Goal: Task Accomplishment & Management: Complete application form

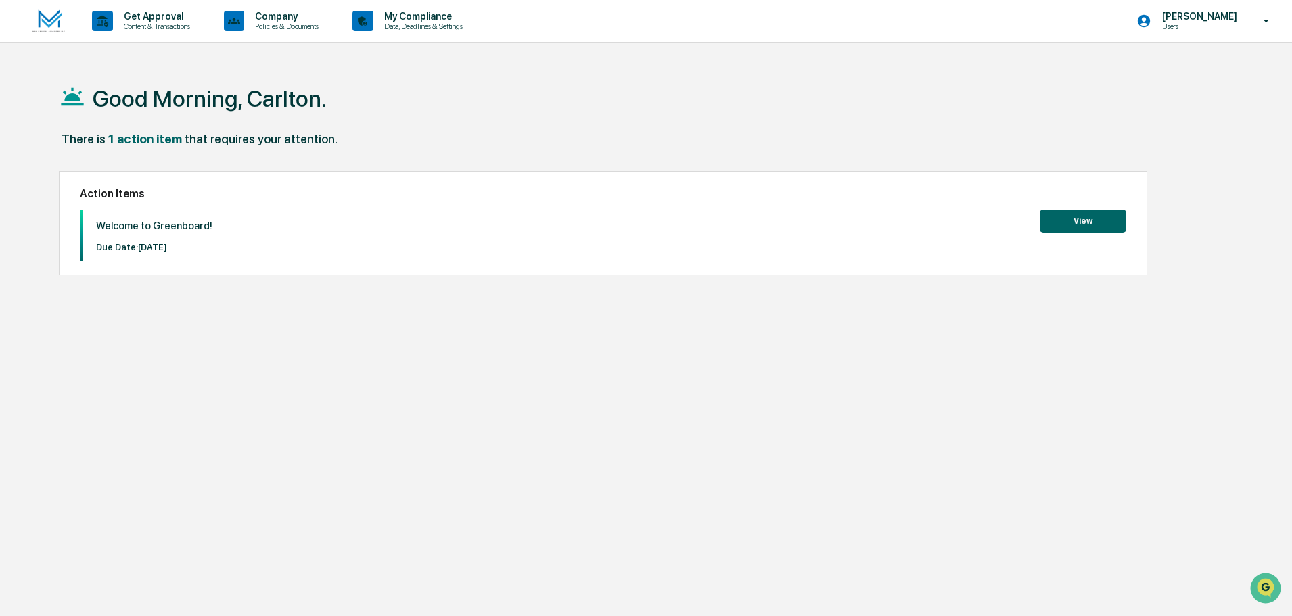
click at [1099, 220] on button "View" at bounding box center [1083, 221] width 87 height 23
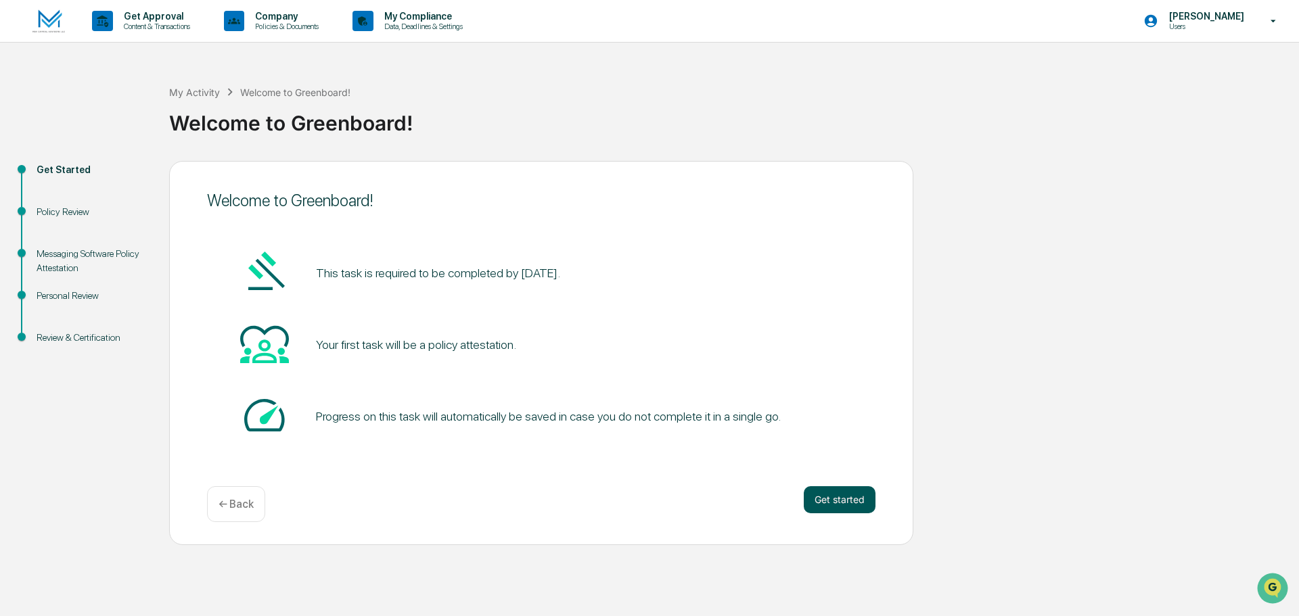
click at [833, 498] on button "Get started" at bounding box center [840, 499] width 72 height 27
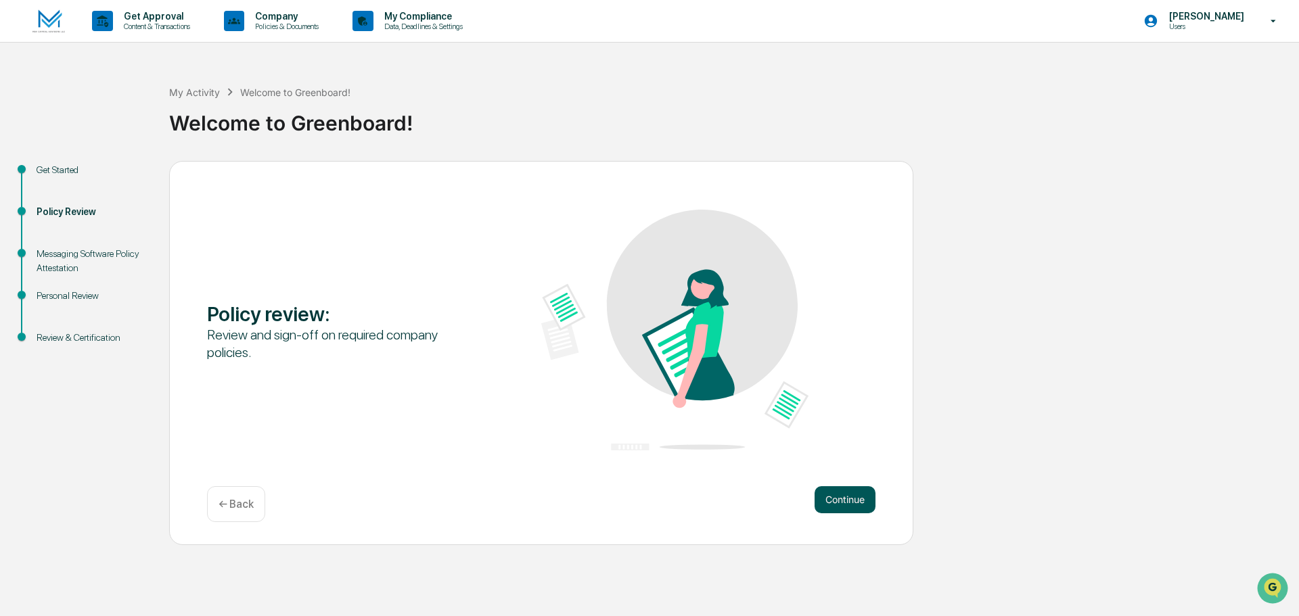
click at [854, 495] on button "Continue" at bounding box center [845, 499] width 61 height 27
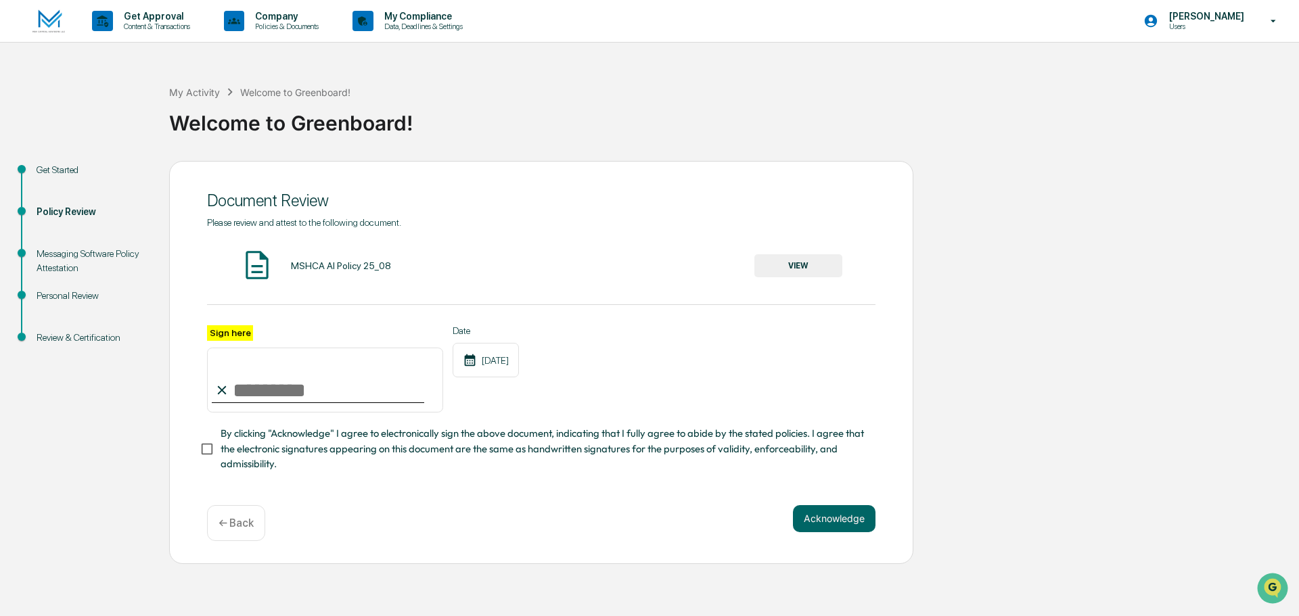
click at [283, 389] on input "Sign here" at bounding box center [325, 380] width 236 height 65
type input "**********"
click at [832, 523] on button "Acknowledge" at bounding box center [834, 518] width 83 height 27
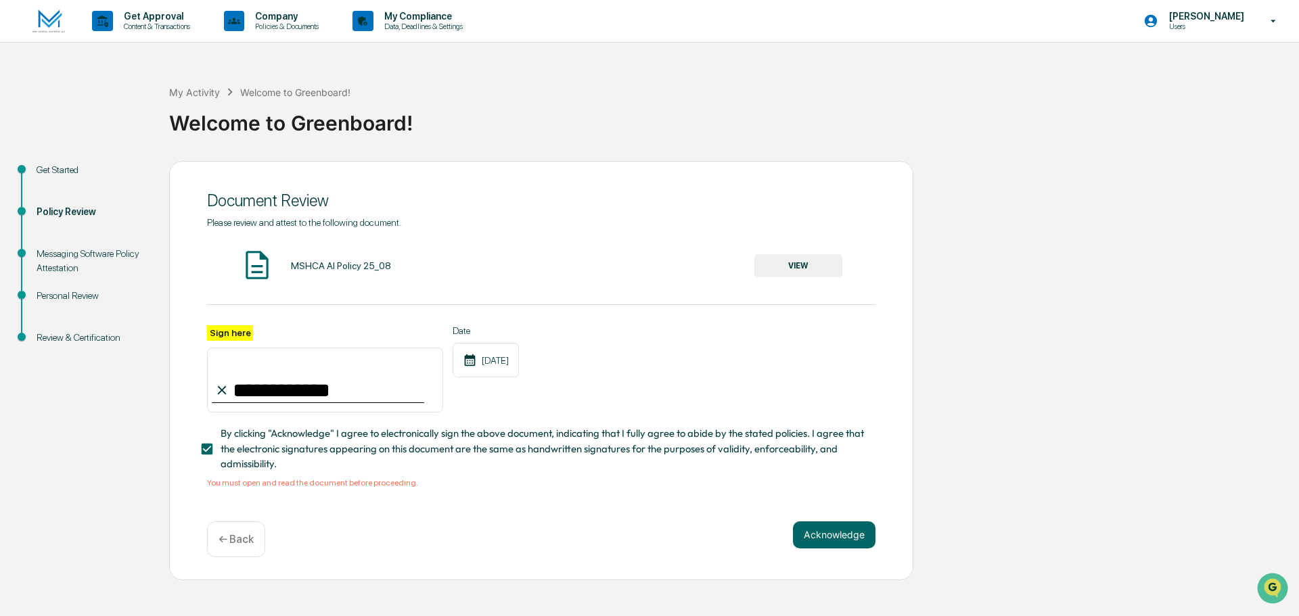
click at [803, 269] on button "VIEW" at bounding box center [798, 265] width 88 height 23
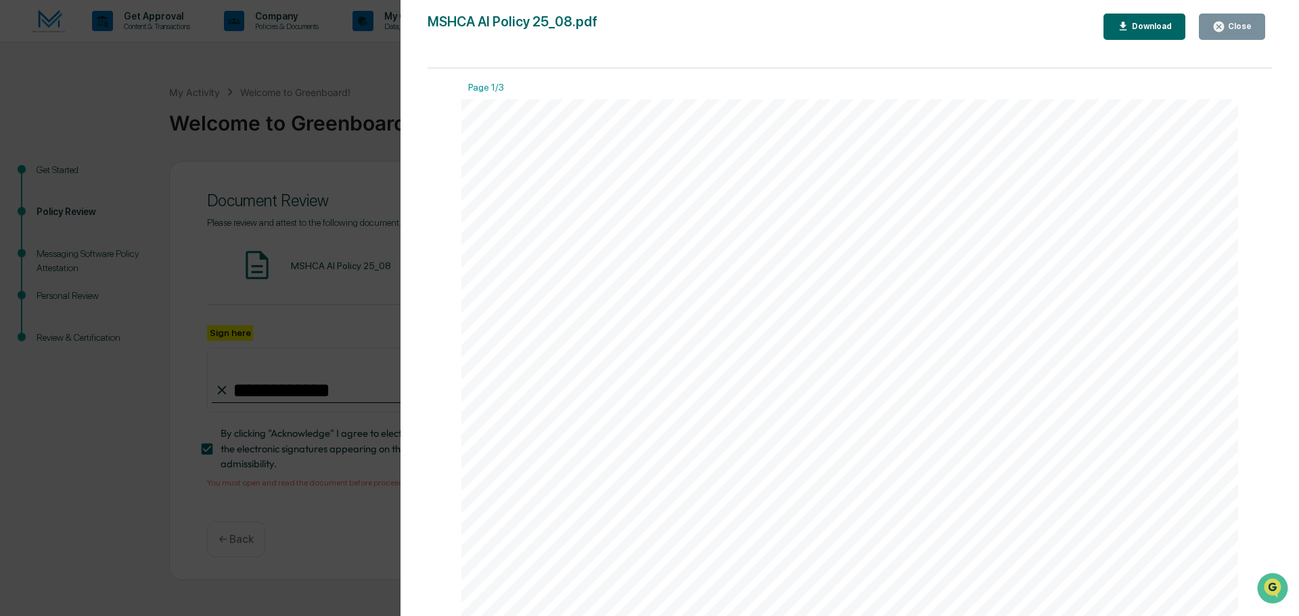
click at [1231, 28] on div "Close" at bounding box center [1238, 26] width 26 height 9
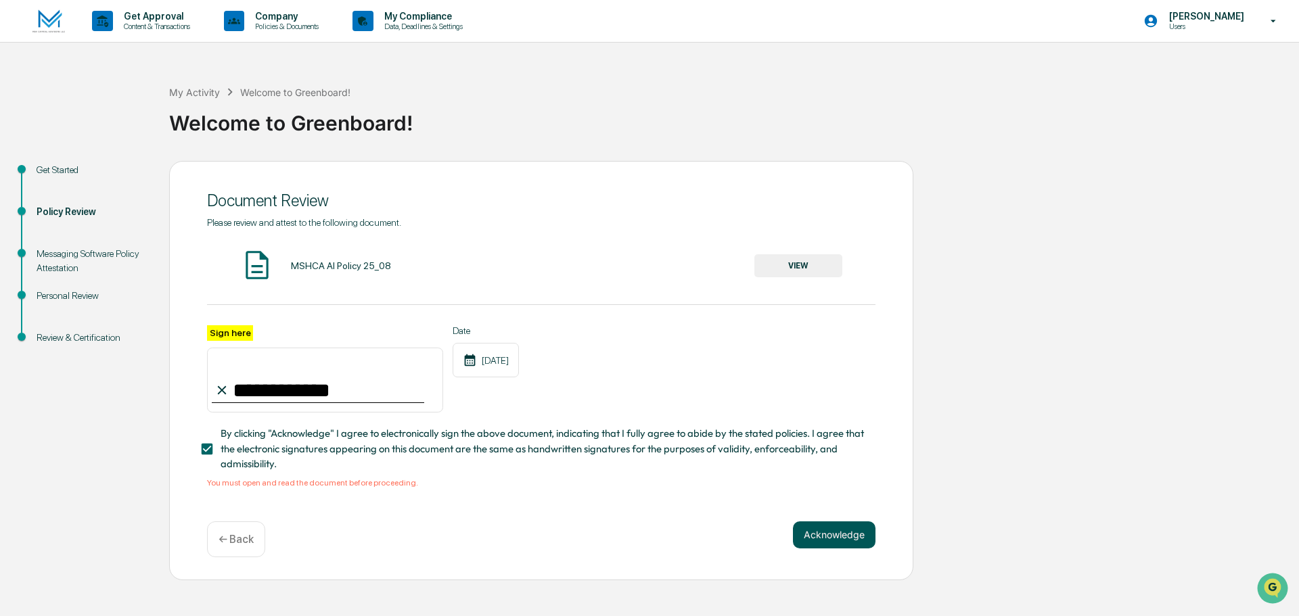
click at [826, 545] on button "Acknowledge" at bounding box center [834, 535] width 83 height 27
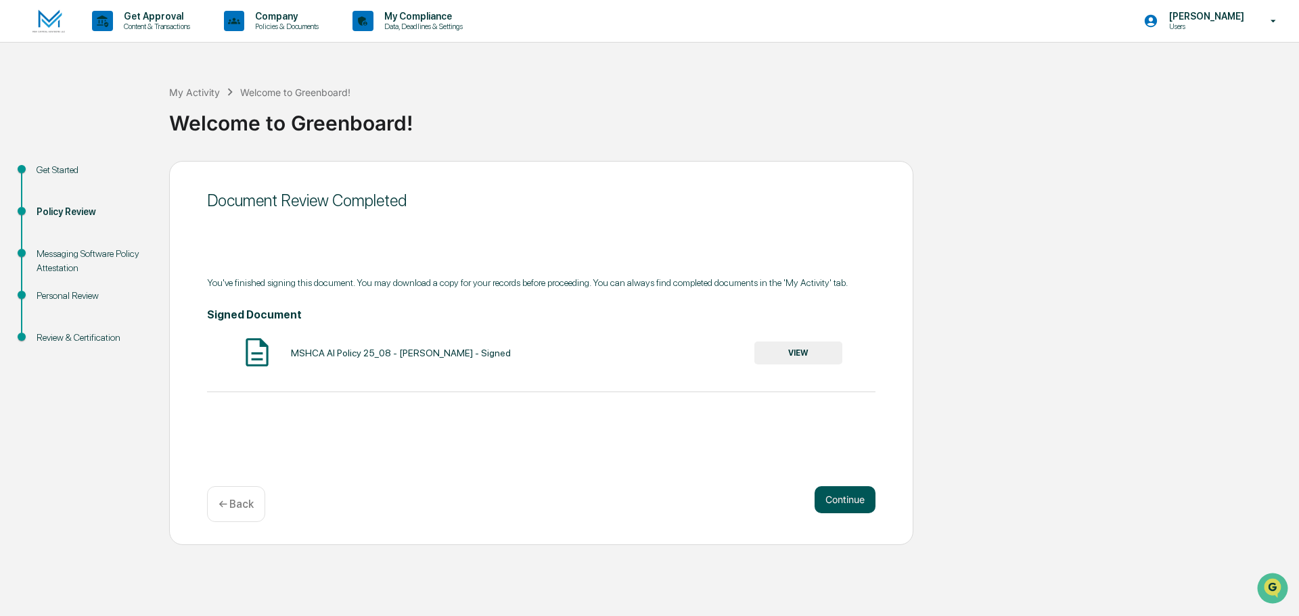
click at [843, 502] on button "Continue" at bounding box center [845, 499] width 61 height 27
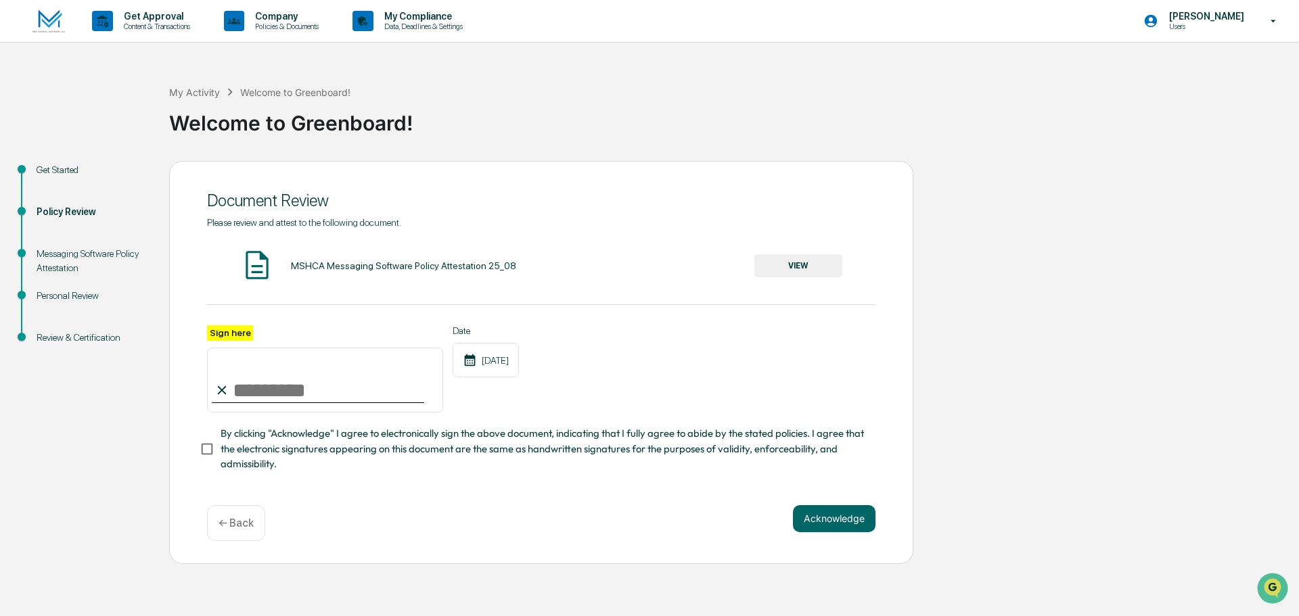
click at [803, 258] on button "VIEW" at bounding box center [798, 265] width 88 height 23
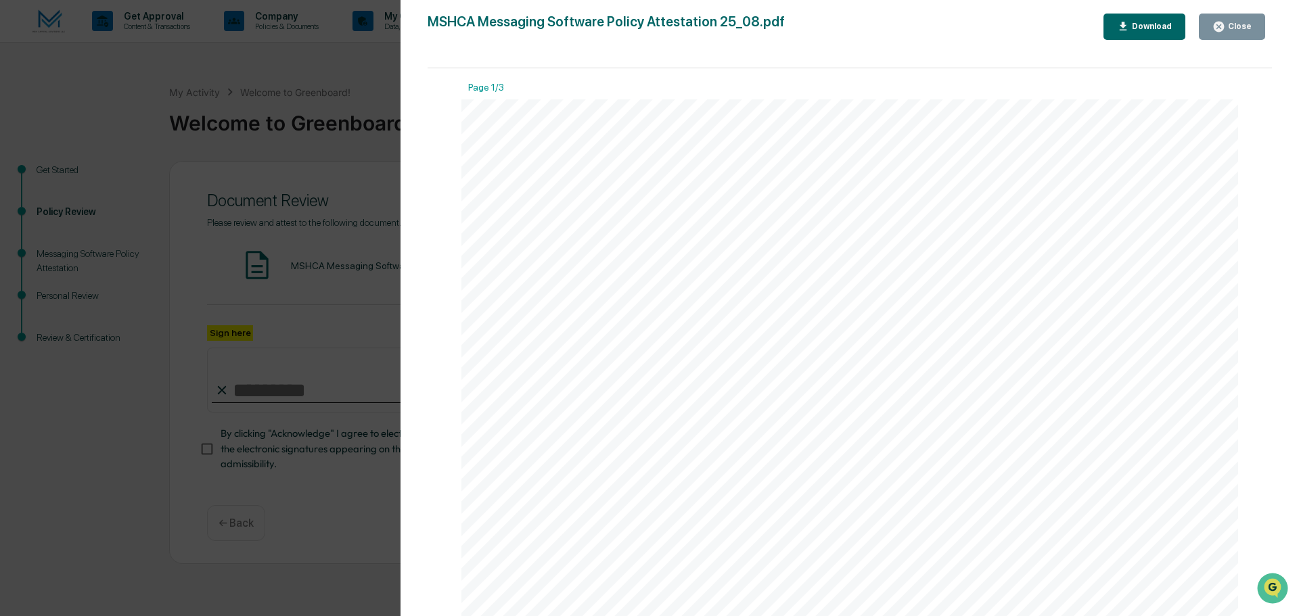
click at [1227, 38] on button "Close" at bounding box center [1232, 27] width 66 height 26
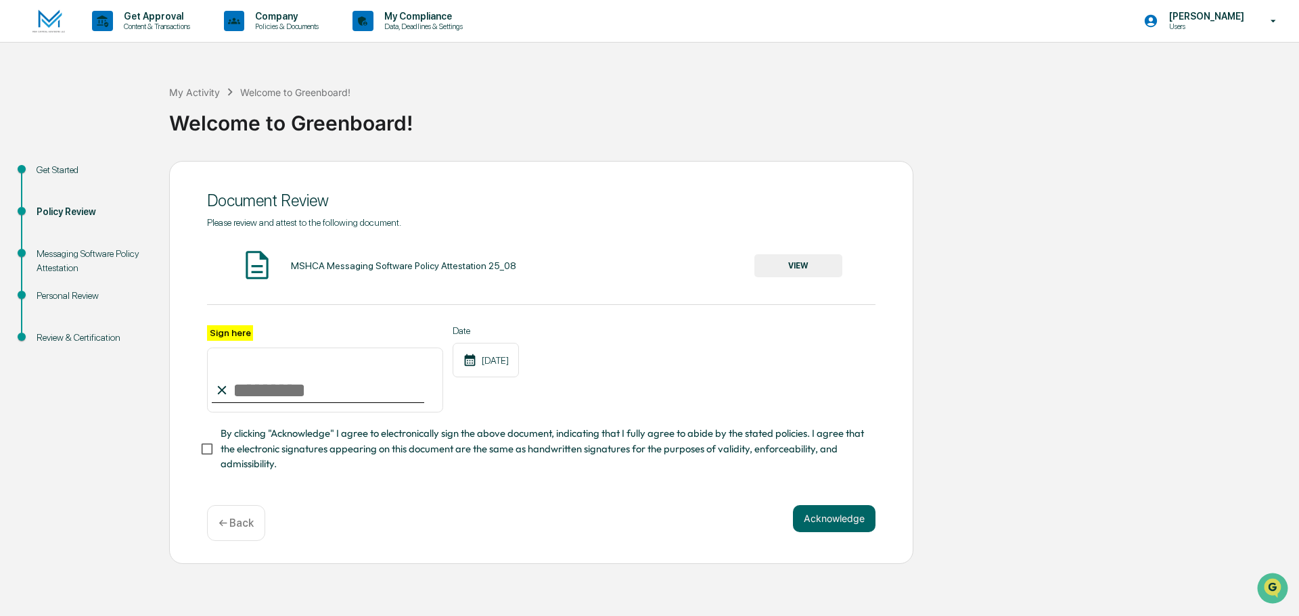
click at [288, 394] on input "Sign here" at bounding box center [325, 380] width 236 height 65
type input "**********"
click at [844, 526] on button "Acknowledge" at bounding box center [834, 518] width 83 height 27
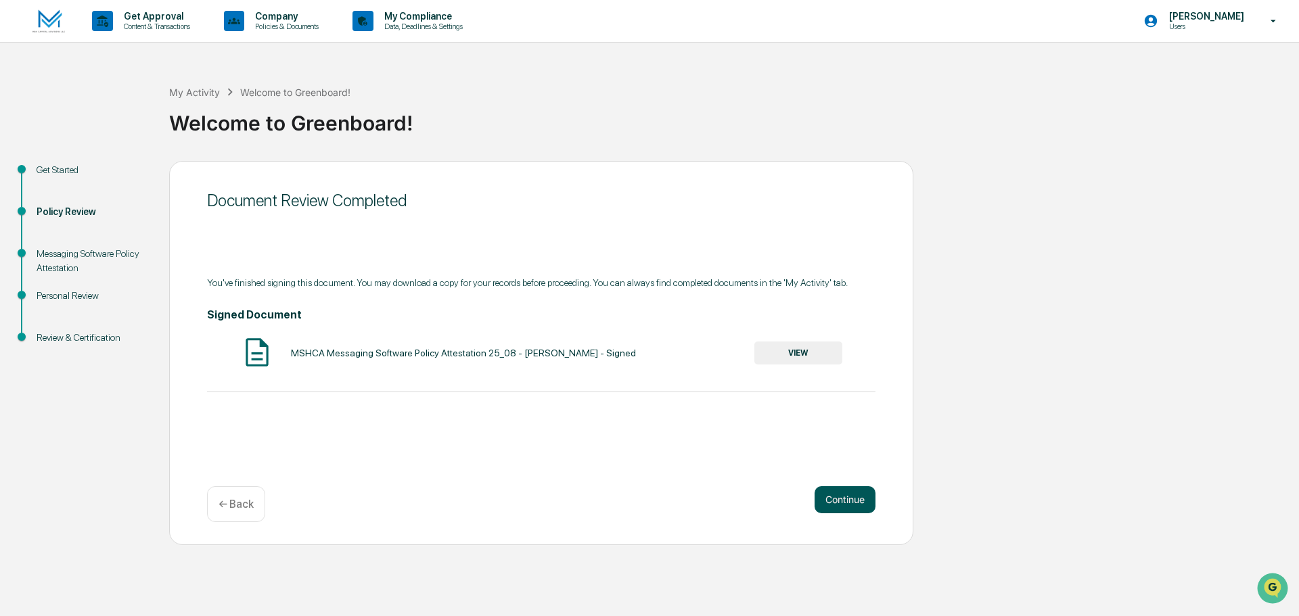
click at [836, 502] on button "Continue" at bounding box center [845, 499] width 61 height 27
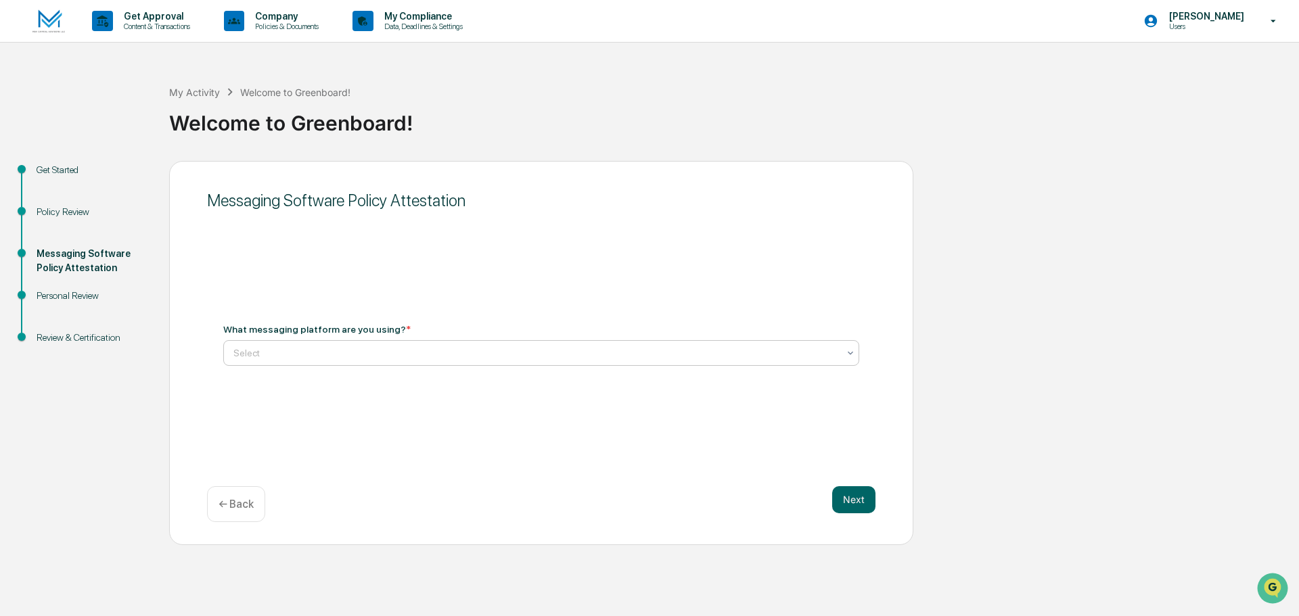
click at [426, 355] on div at bounding box center [535, 353] width 605 height 14
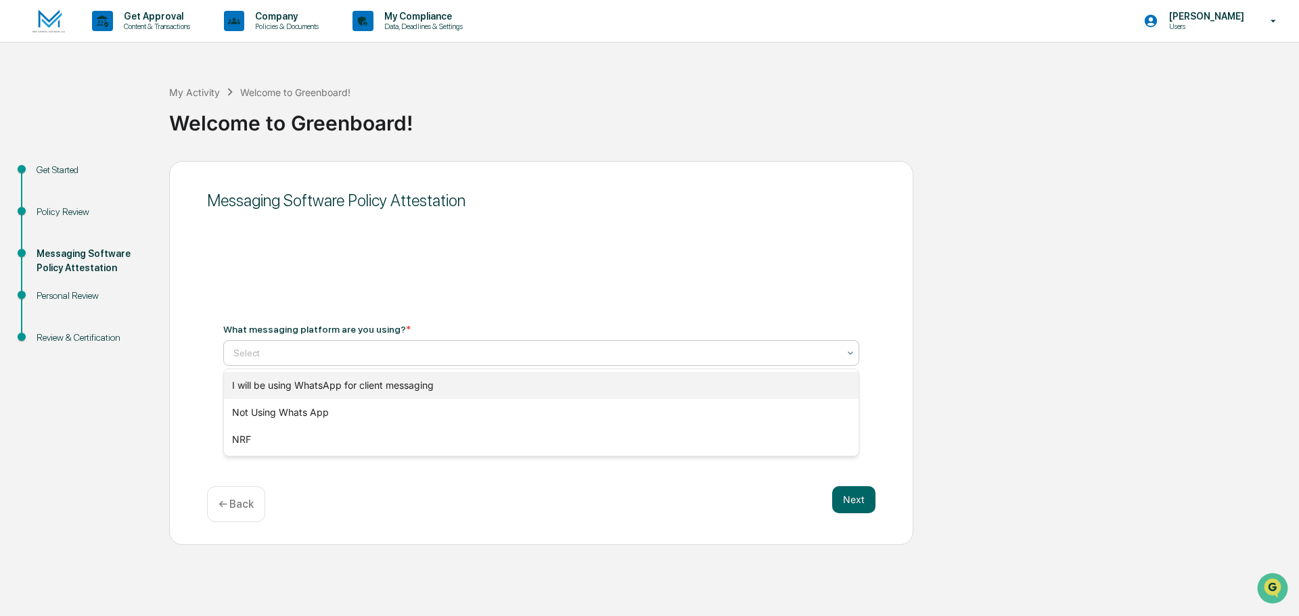
click at [389, 386] on div "I will be using WhatsApp for client messaging" at bounding box center [541, 385] width 635 height 27
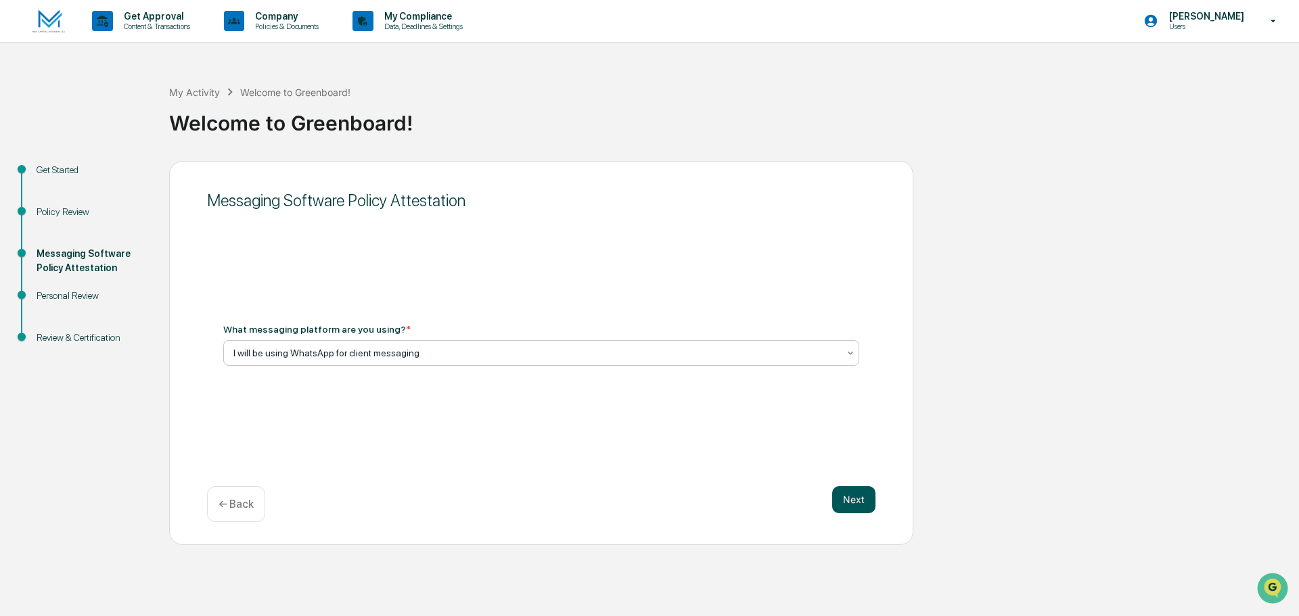
click at [860, 498] on button "Next" at bounding box center [853, 499] width 43 height 27
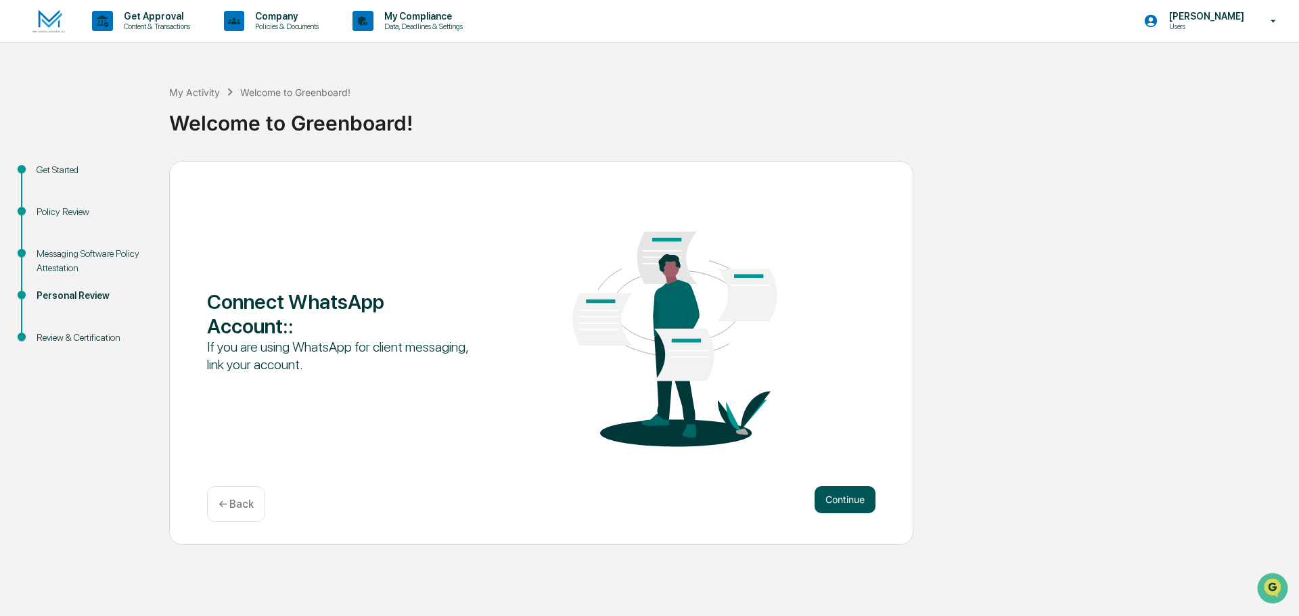
click at [840, 497] on button "Continue" at bounding box center [845, 499] width 61 height 27
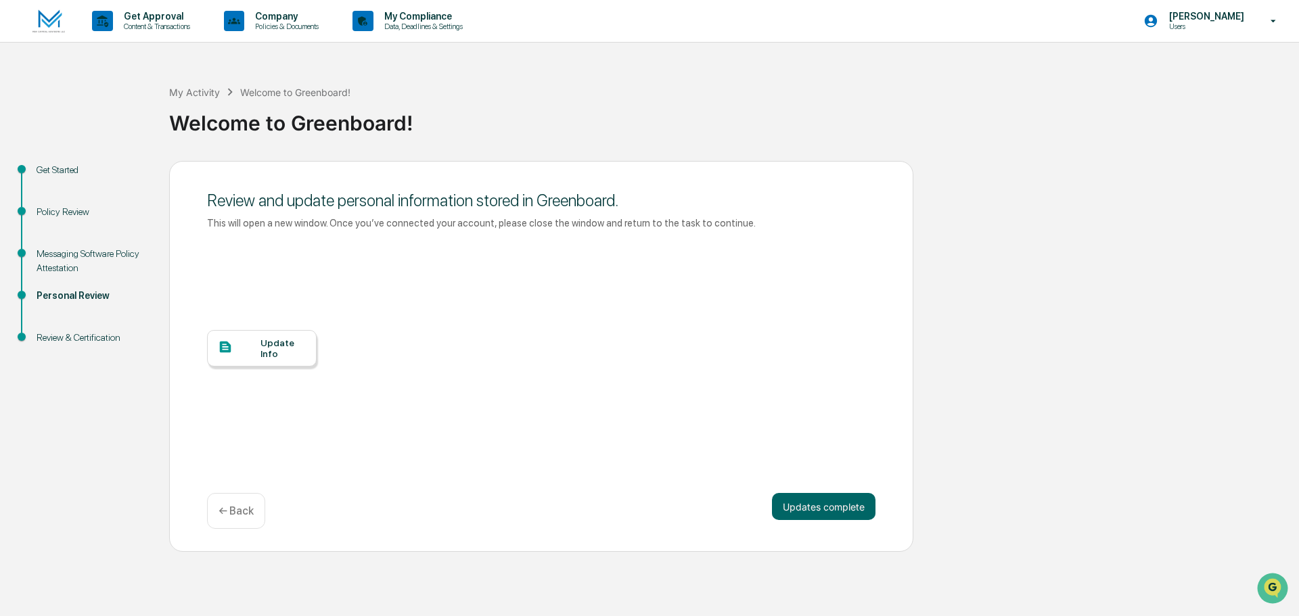
click at [271, 348] on div "Update Info" at bounding box center [282, 349] width 45 height 22
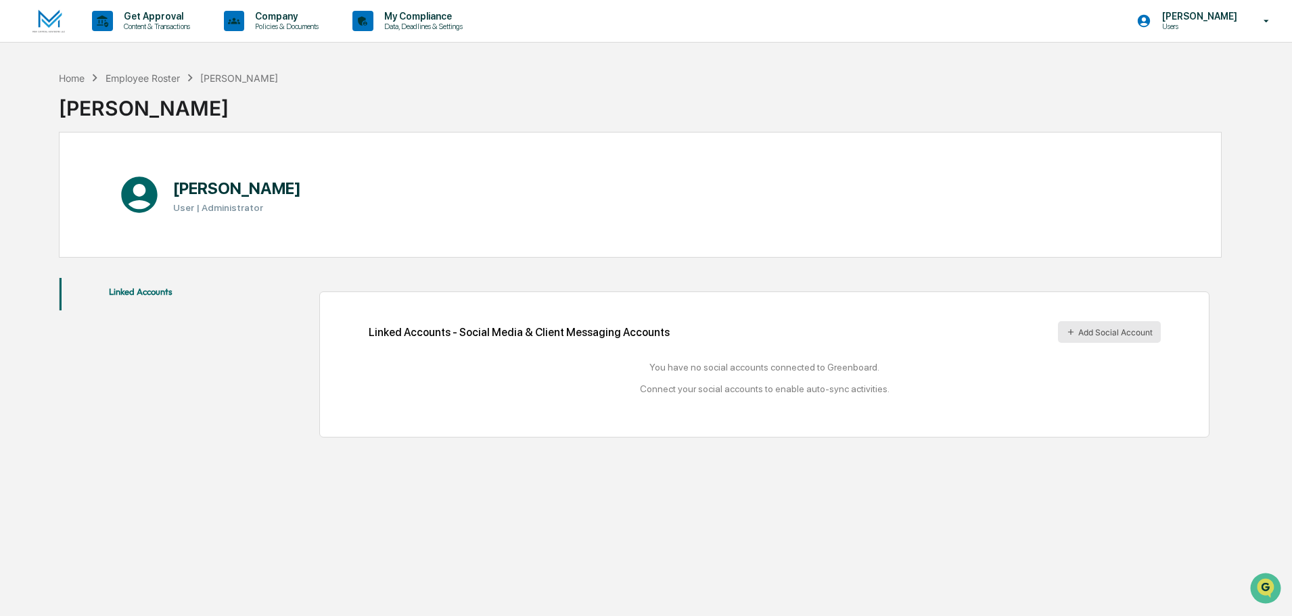
click at [1102, 335] on button "Add Social Account" at bounding box center [1109, 332] width 103 height 22
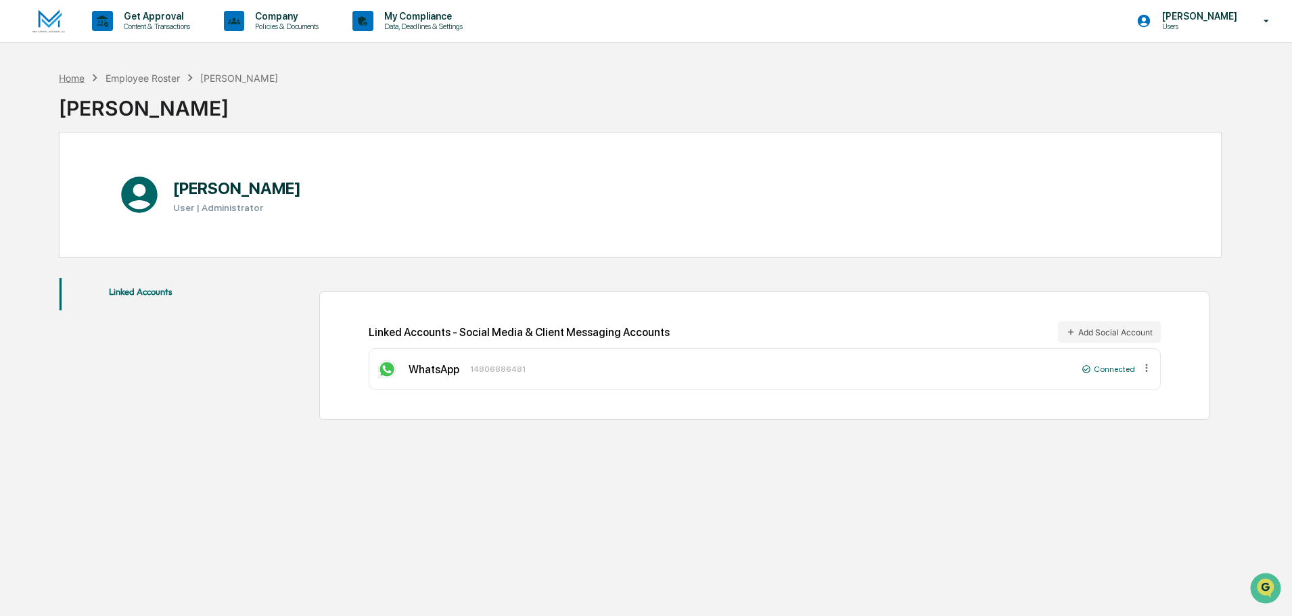
click at [73, 77] on div "Home" at bounding box center [72, 78] width 26 height 12
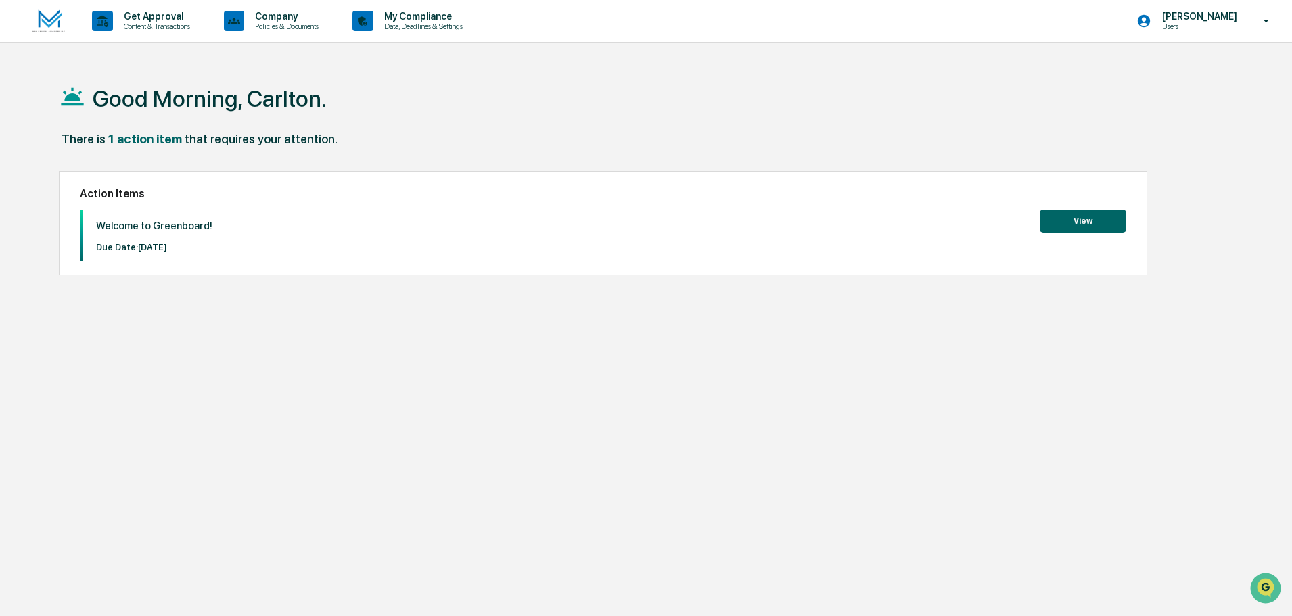
click at [1070, 227] on button "View" at bounding box center [1083, 221] width 87 height 23
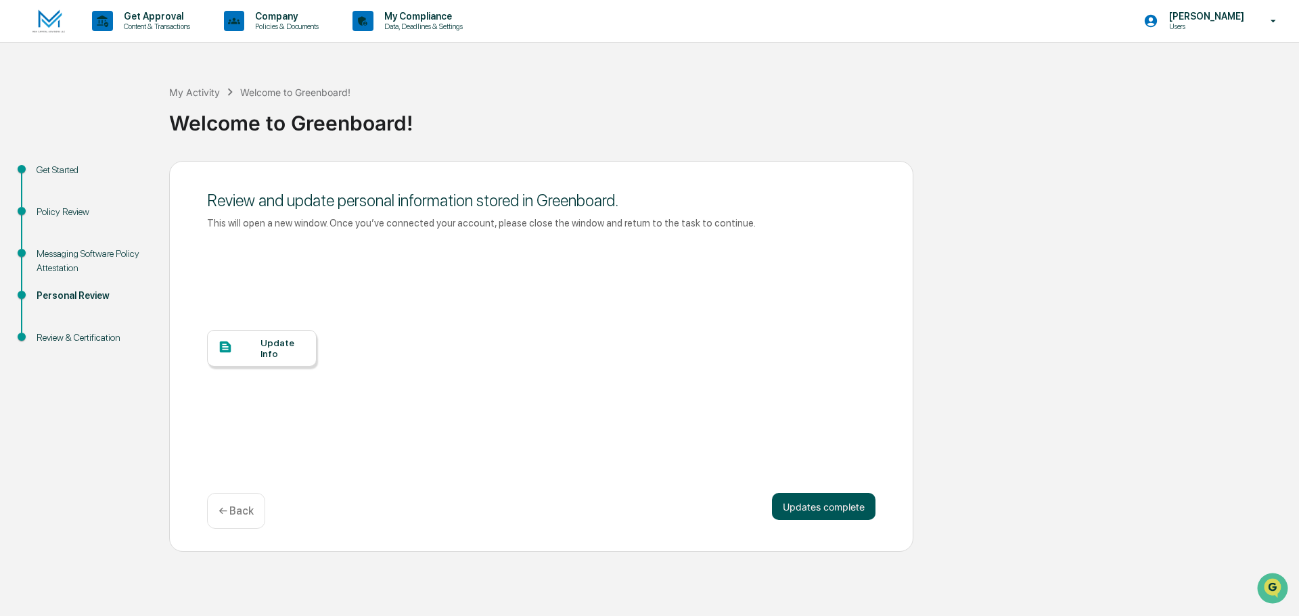
click at [825, 512] on button "Updates complete" at bounding box center [824, 506] width 104 height 27
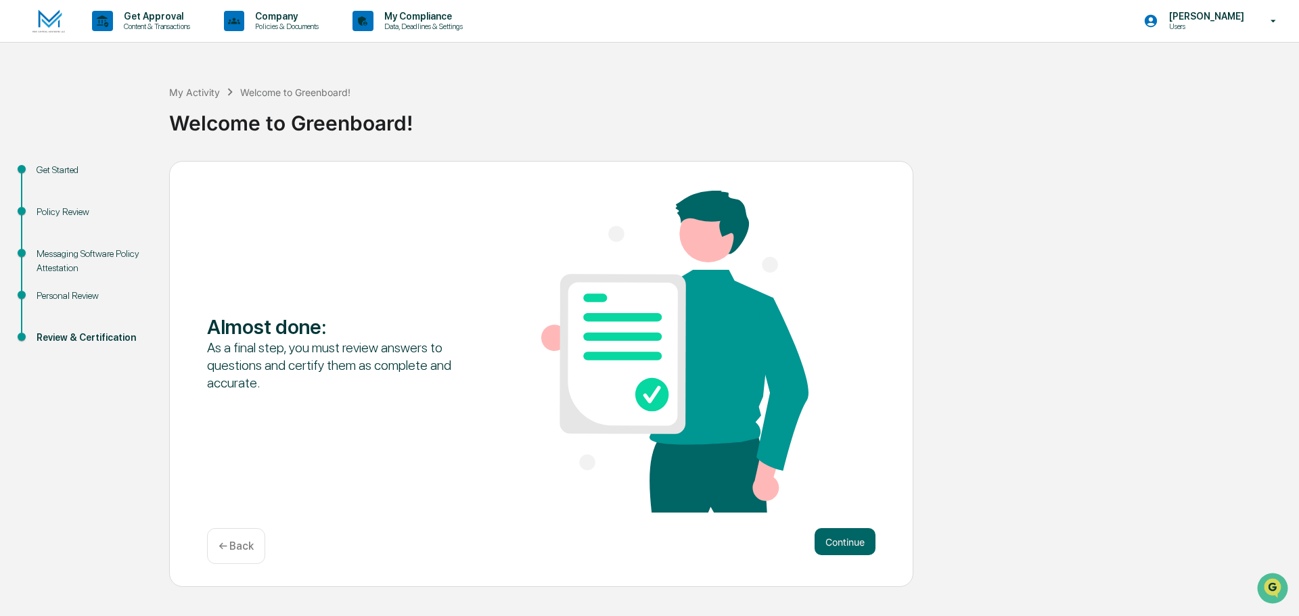
click at [856, 487] on div "Almost done : As a final step, you must review answers to questions and certify…" at bounding box center [541, 353] width 668 height 325
click at [842, 539] on button "Continue" at bounding box center [845, 541] width 61 height 27
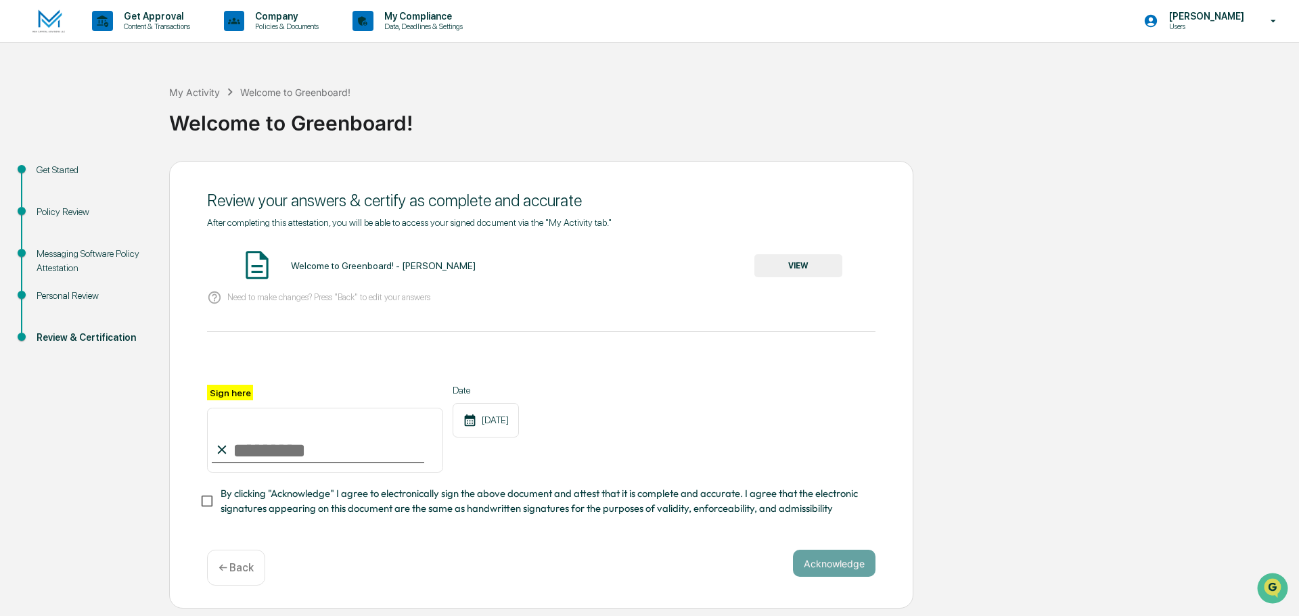
click at [792, 269] on button "VIEW" at bounding box center [798, 265] width 88 height 23
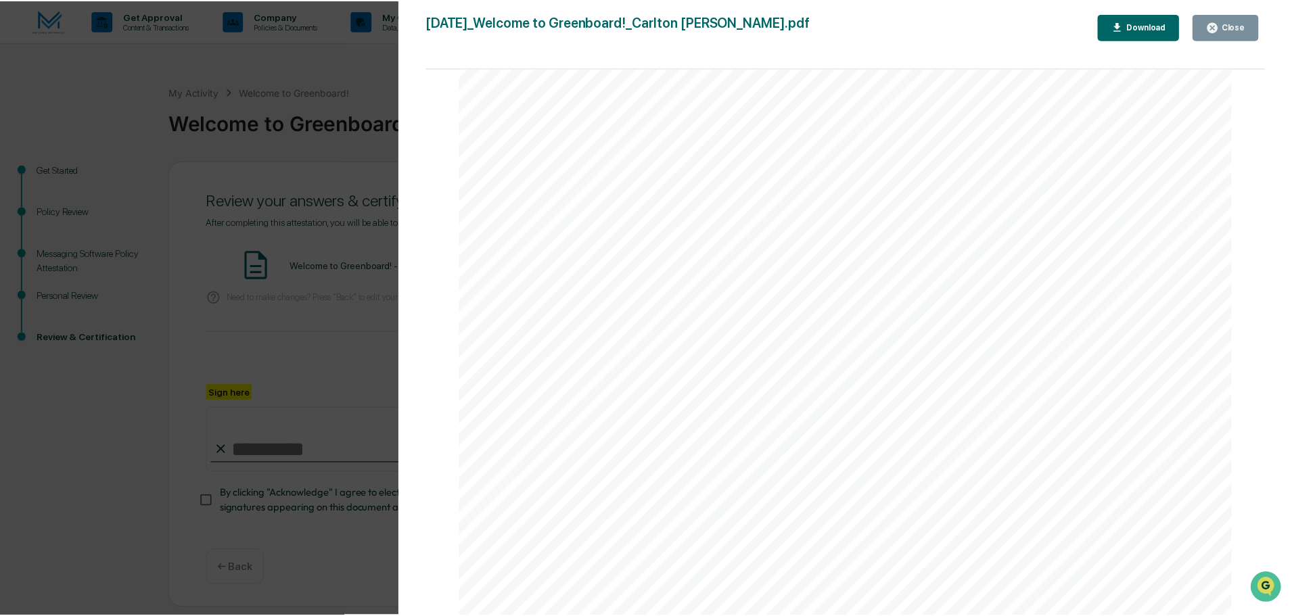
scroll to position [1724, 0]
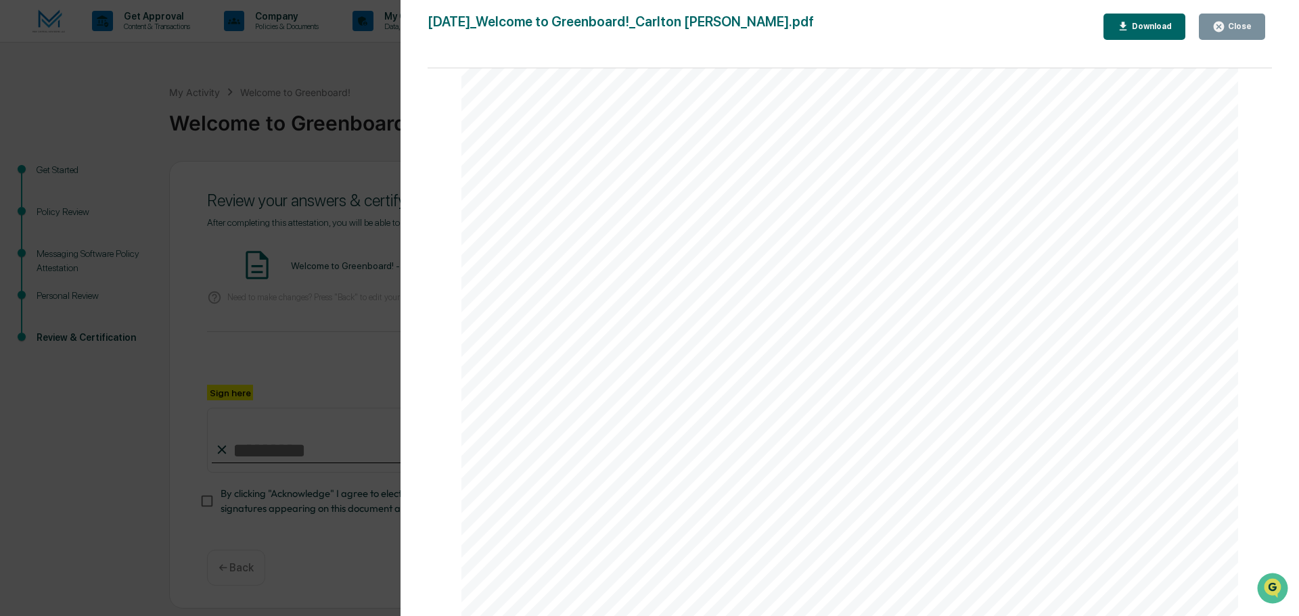
click at [1216, 32] on icon "button" at bounding box center [1218, 26] width 13 height 13
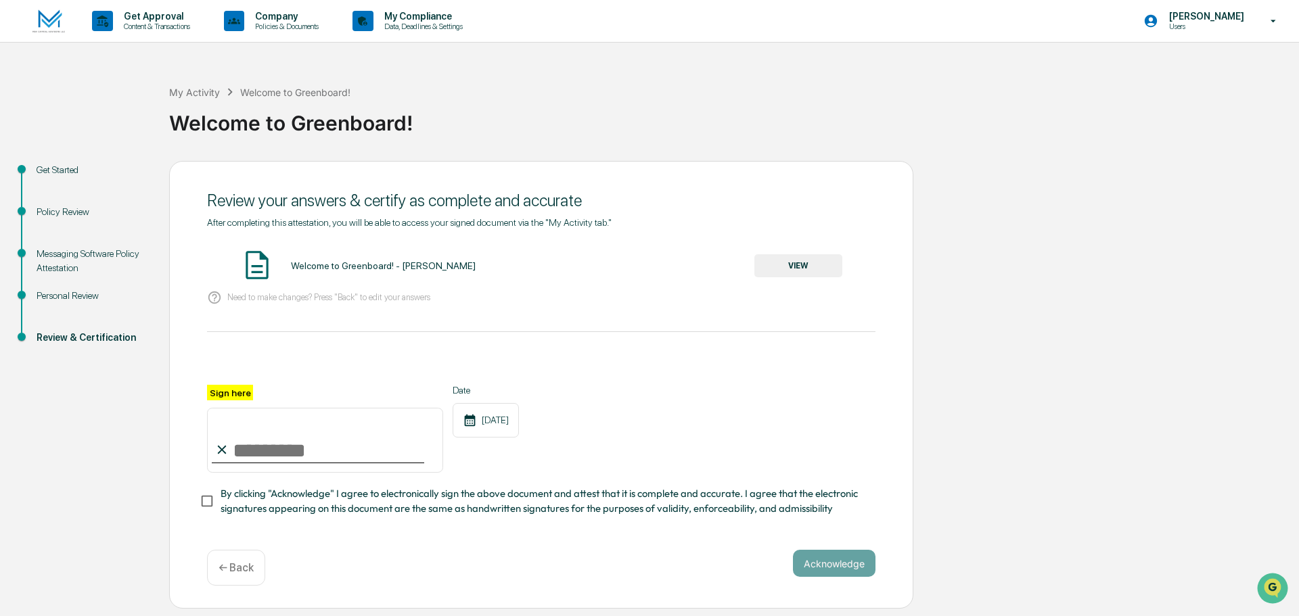
click at [271, 452] on input "Sign here" at bounding box center [325, 440] width 236 height 65
type input "**********"
click at [417, 551] on div "**********" at bounding box center [541, 385] width 744 height 449
click at [834, 567] on button "Acknowledge" at bounding box center [834, 563] width 83 height 27
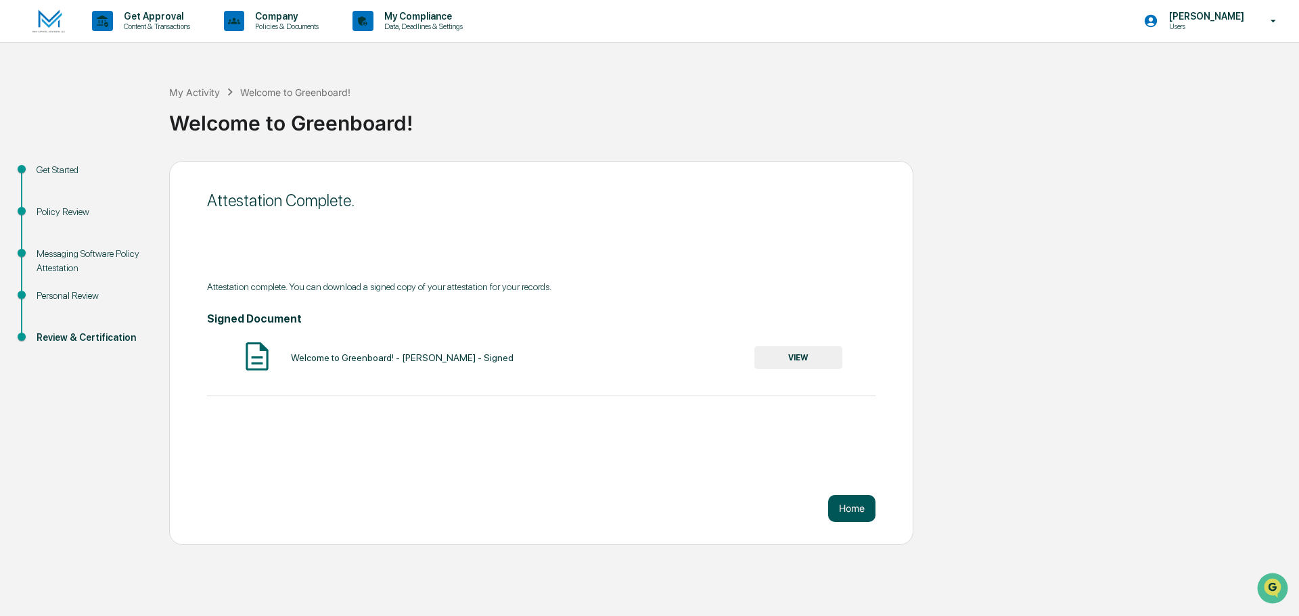
click at [856, 516] on button "Home" at bounding box center [851, 508] width 47 height 27
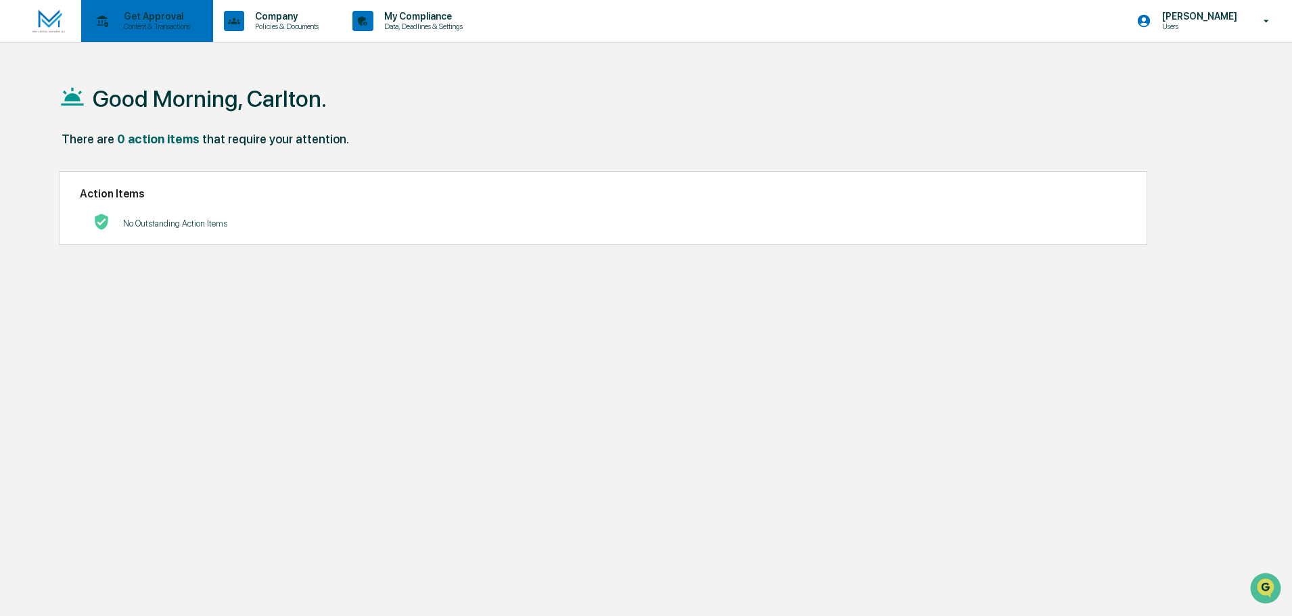
click at [143, 19] on p "Get Approval" at bounding box center [155, 16] width 84 height 11
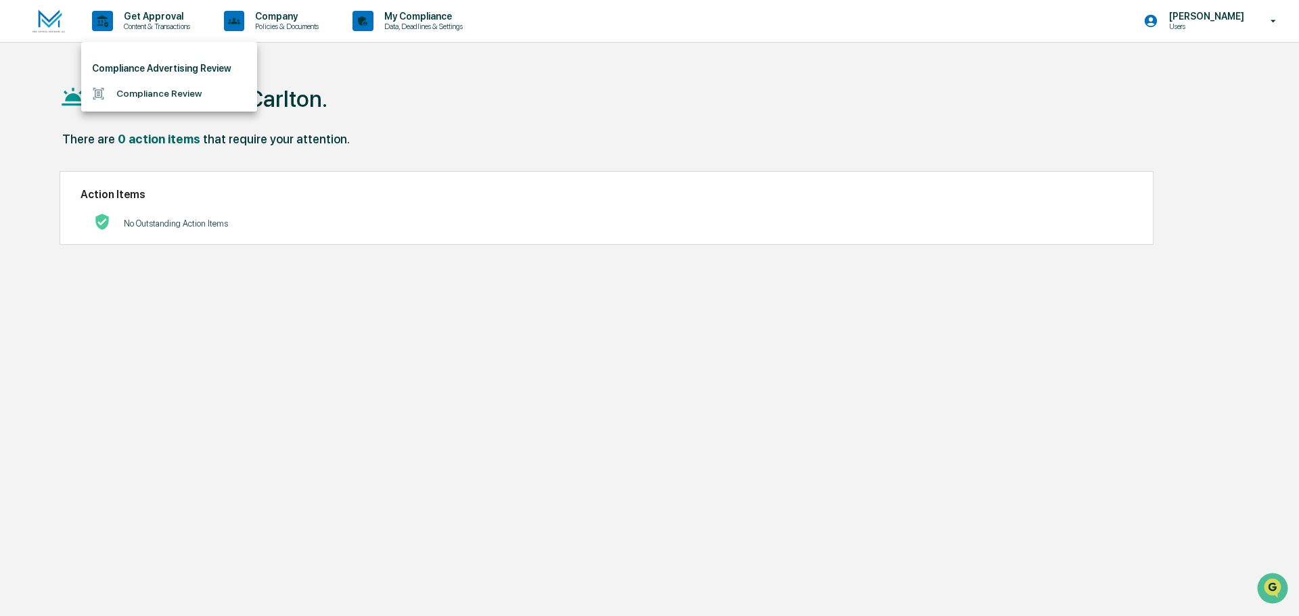
click at [146, 93] on li "Compliance Review" at bounding box center [169, 93] width 176 height 25
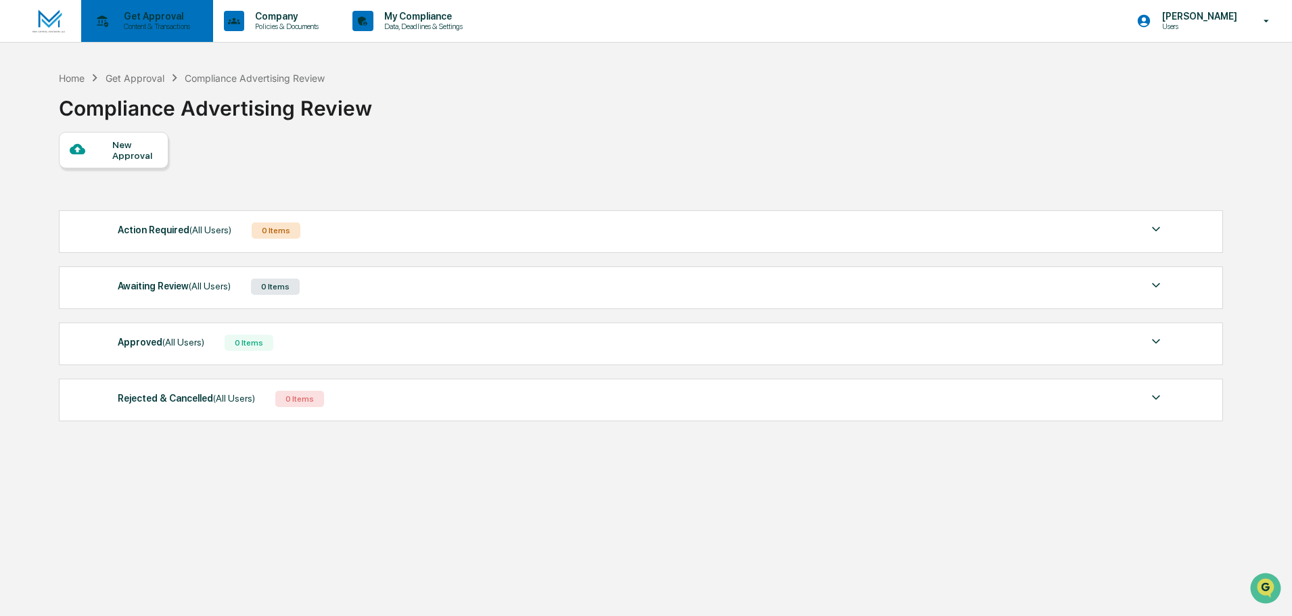
click at [173, 29] on p "Content & Transactions" at bounding box center [155, 26] width 84 height 9
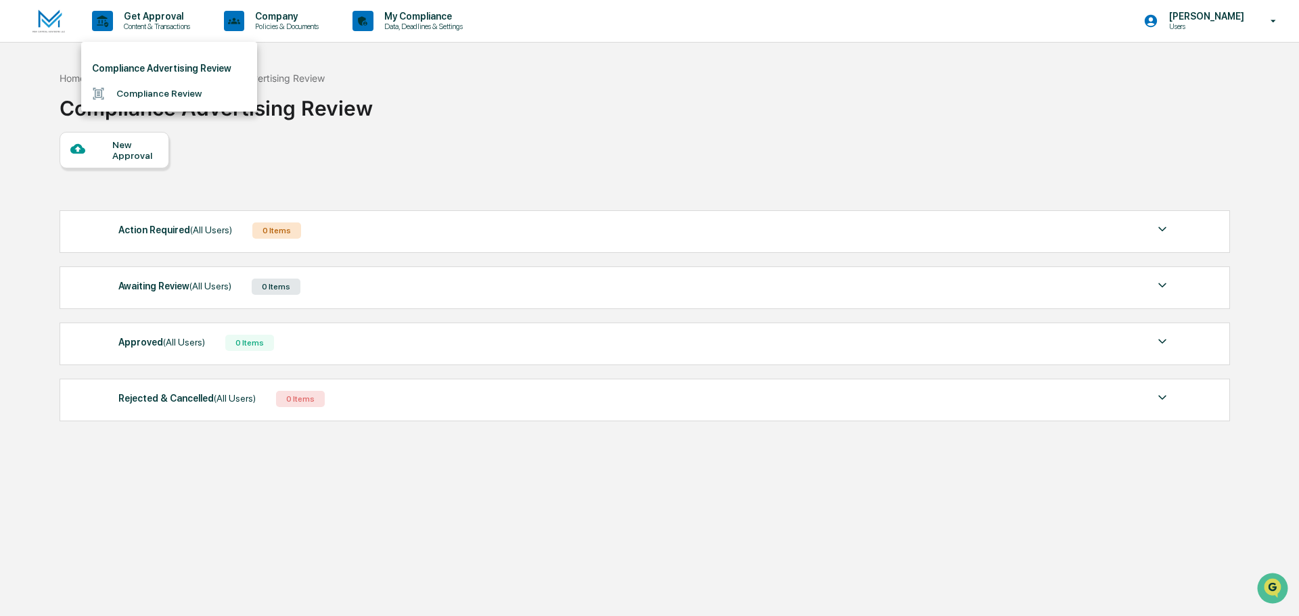
click at [675, 78] on div at bounding box center [649, 308] width 1299 height 616
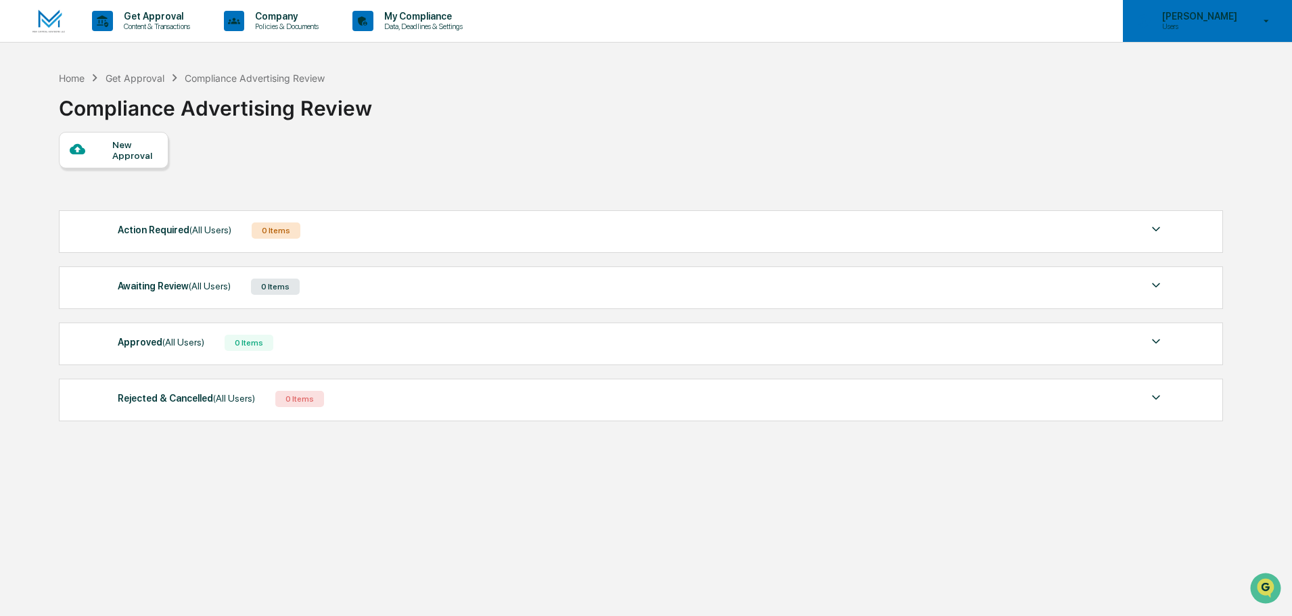
click at [1237, 32] on div "[PERSON_NAME] Users" at bounding box center [1207, 21] width 169 height 42
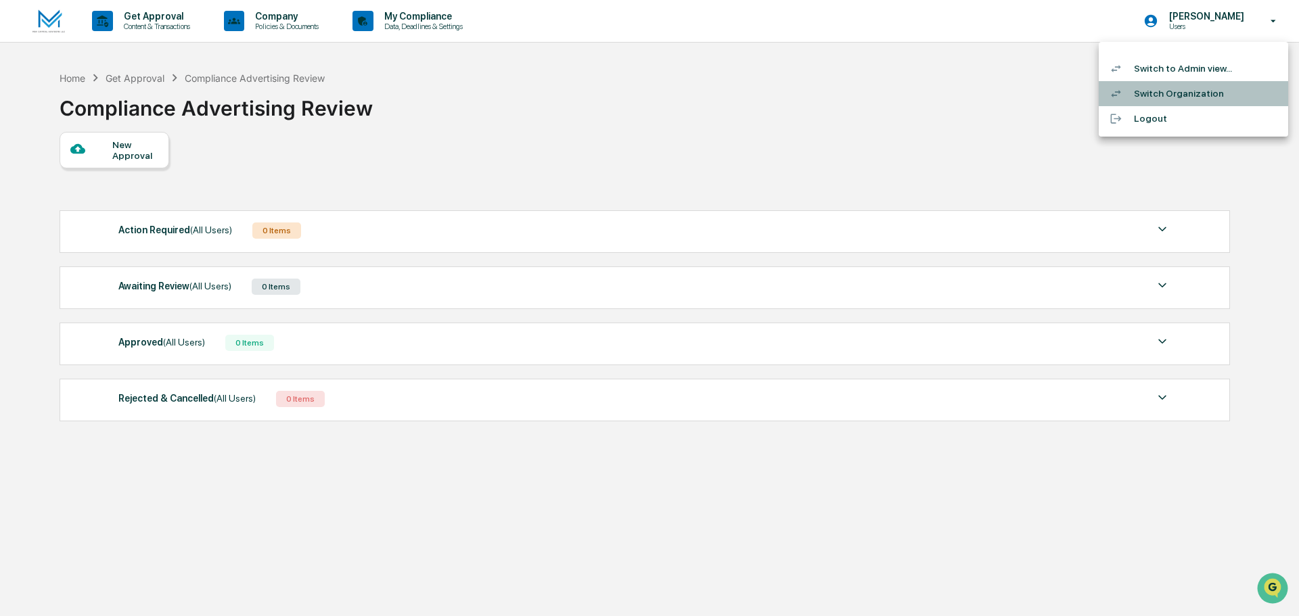
click at [1185, 91] on li "Switch Organization" at bounding box center [1193, 93] width 189 height 25
